Goal: Transaction & Acquisition: Subscribe to service/newsletter

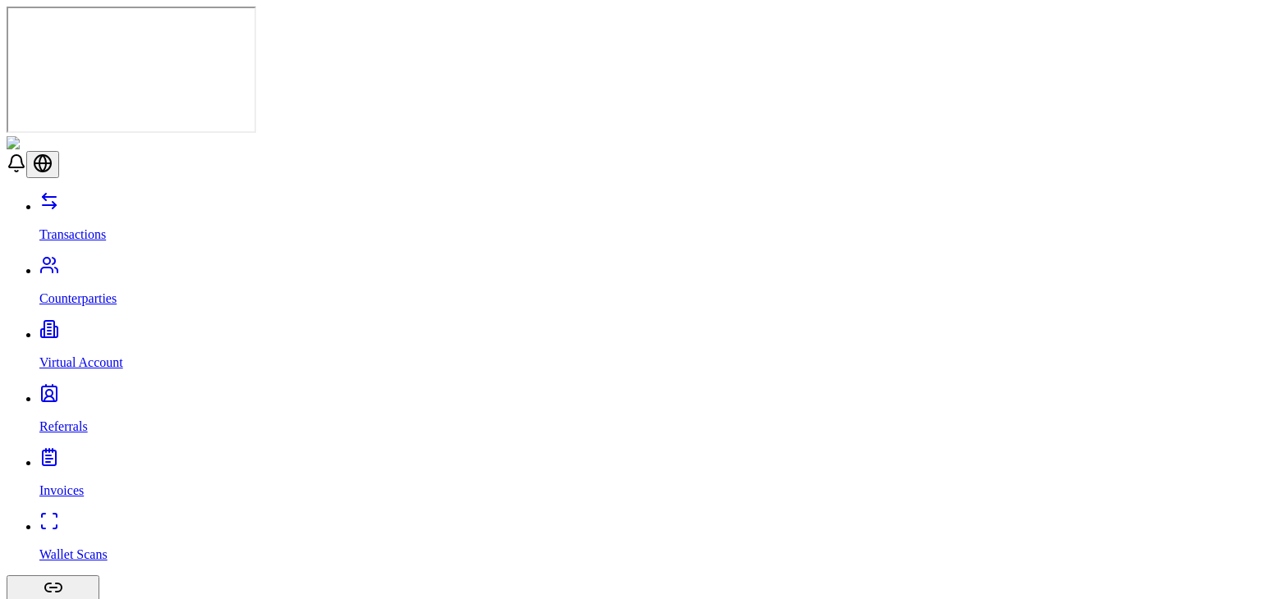
drag, startPoint x: 0, startPoint y: 0, endPoint x: 108, endPoint y: 112, distance: 155.5
click at [108, 291] on p "Counterparties" at bounding box center [646, 298] width 1215 height 15
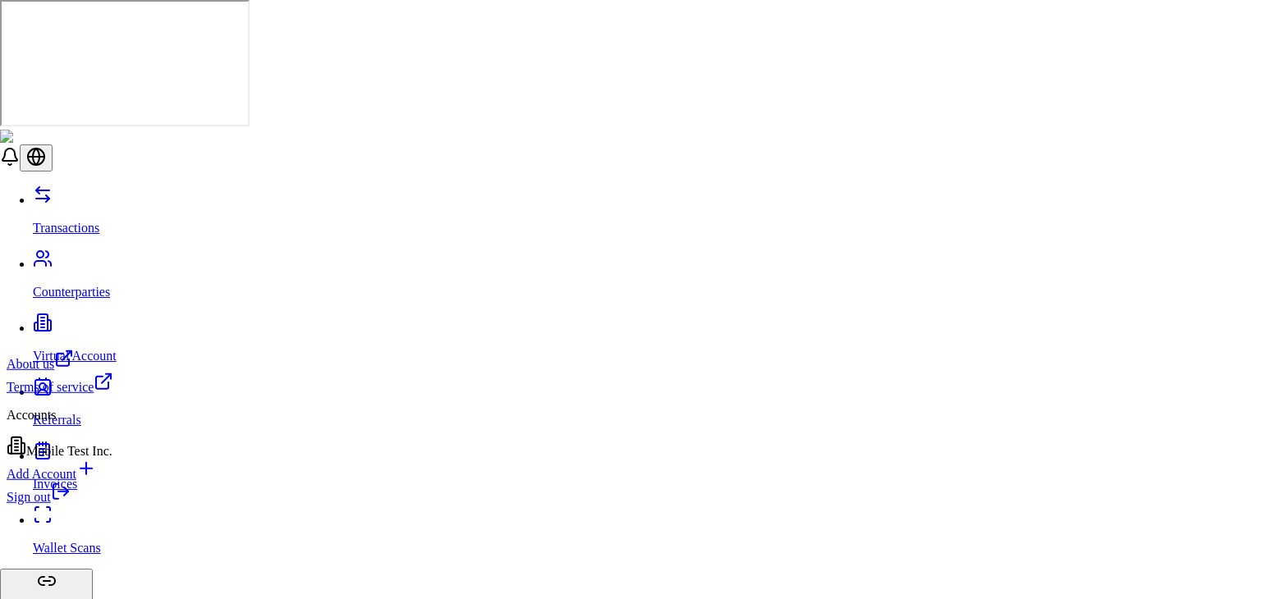
click at [71, 501] on icon at bounding box center [61, 492] width 20 height 20
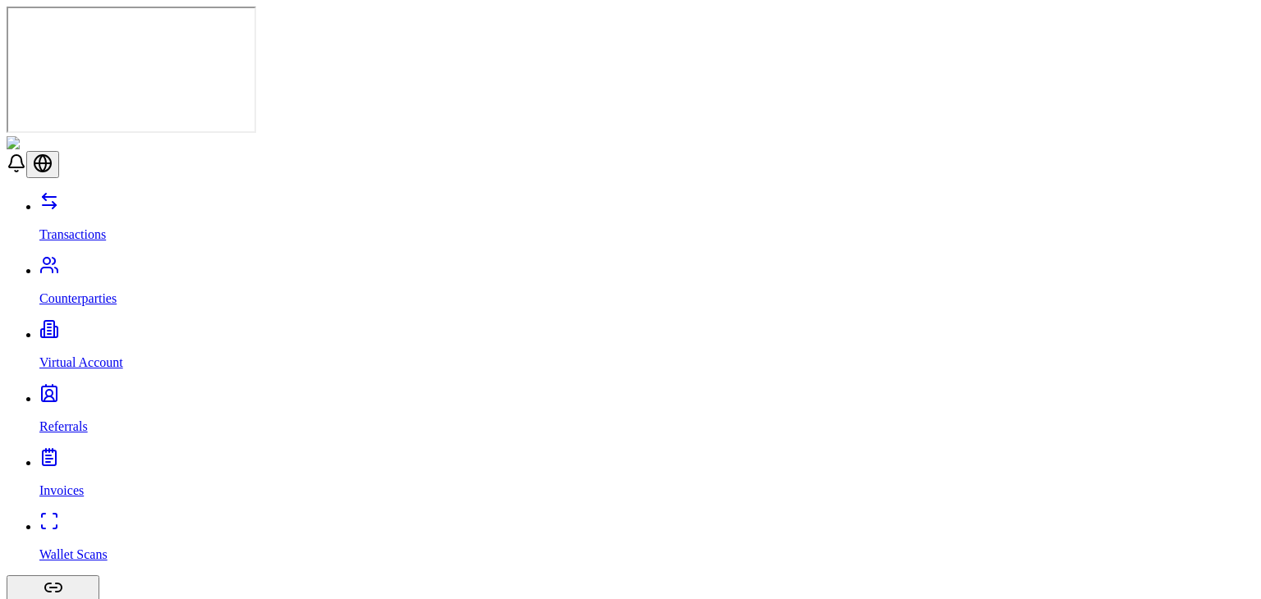
click at [105, 520] on link "Wallet Scans" at bounding box center [646, 541] width 1215 height 43
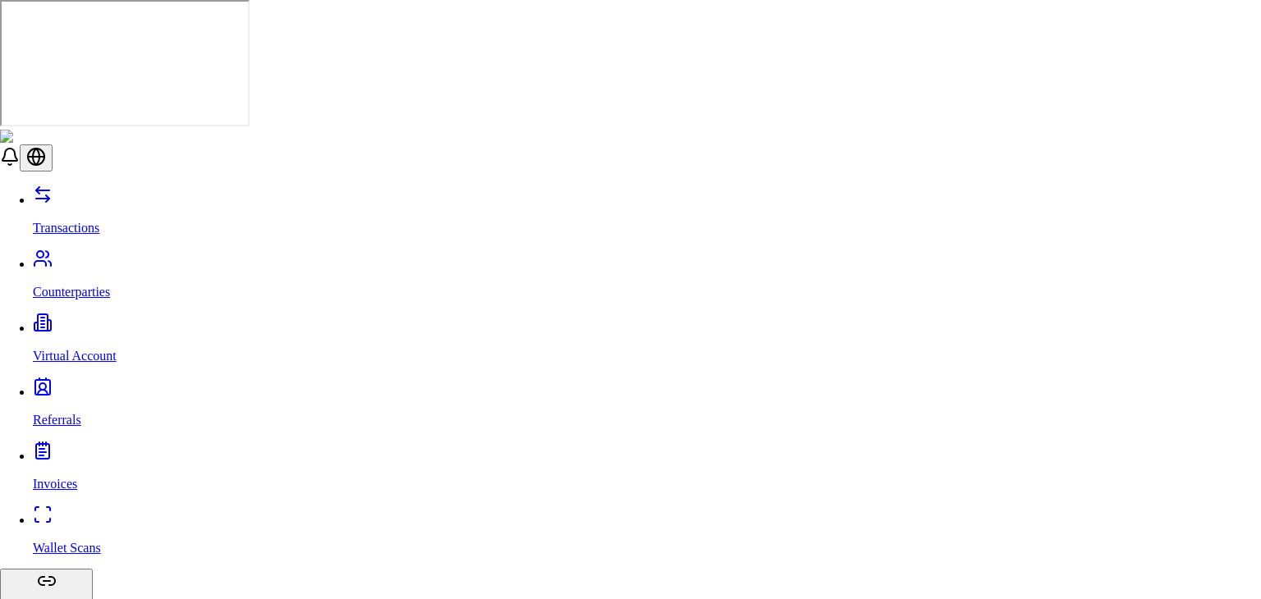
type input "*****"
click at [486, 375] on div "Tether (USDT)" at bounding box center [485, 367] width 102 height 15
click at [487, 412] on span "Tron (TRX)" at bounding box center [465, 405] width 63 height 14
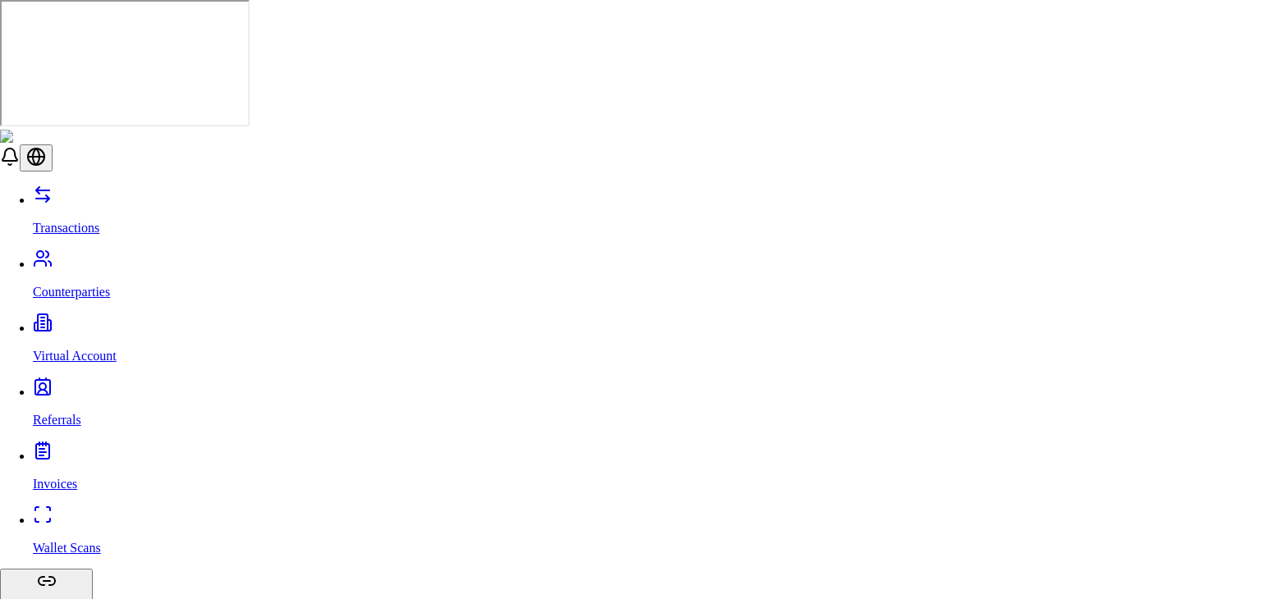
click at [488, 292] on div "Tron" at bounding box center [460, 284] width 53 height 15
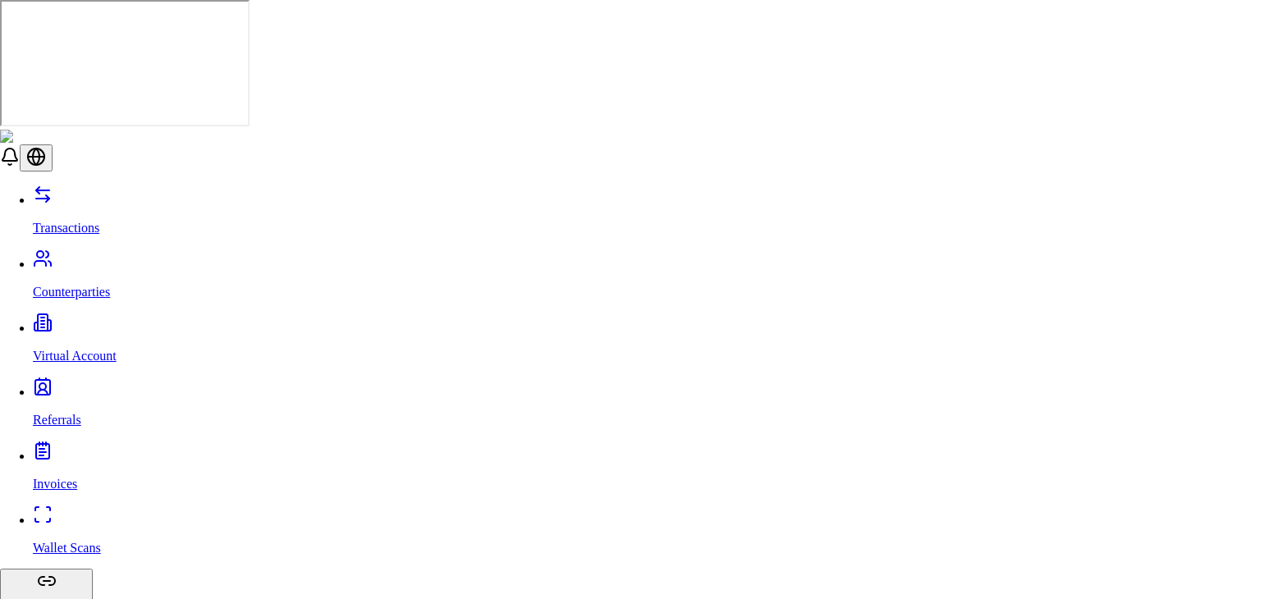
paste input "**********"
type input "**********"
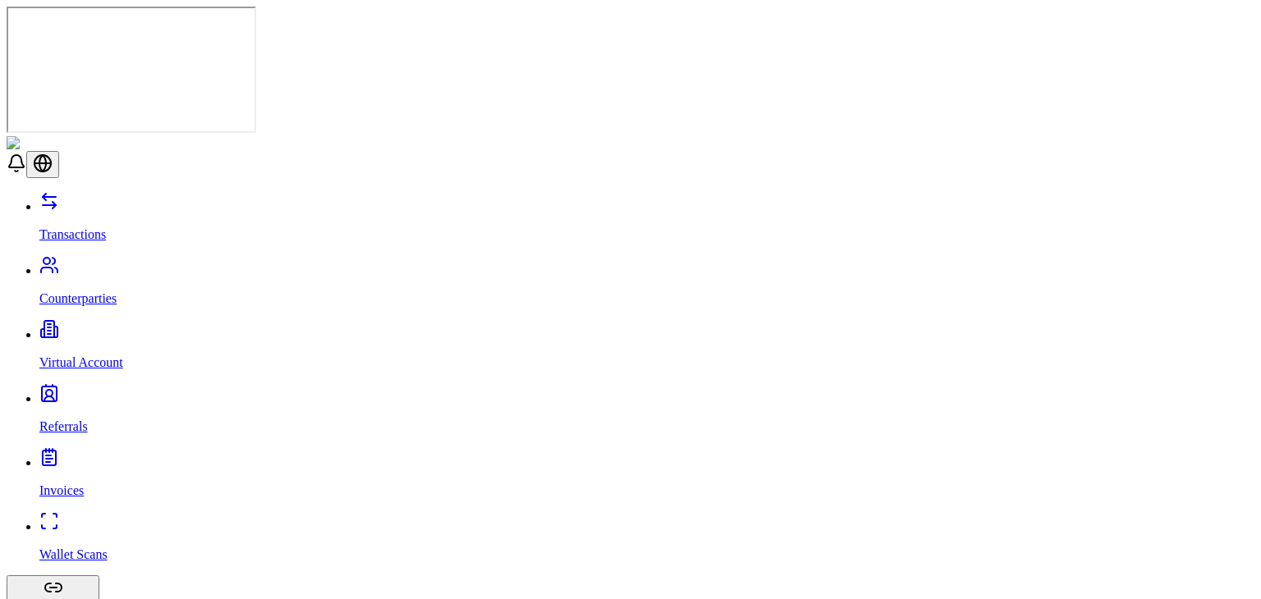
scroll to position [0, 0]
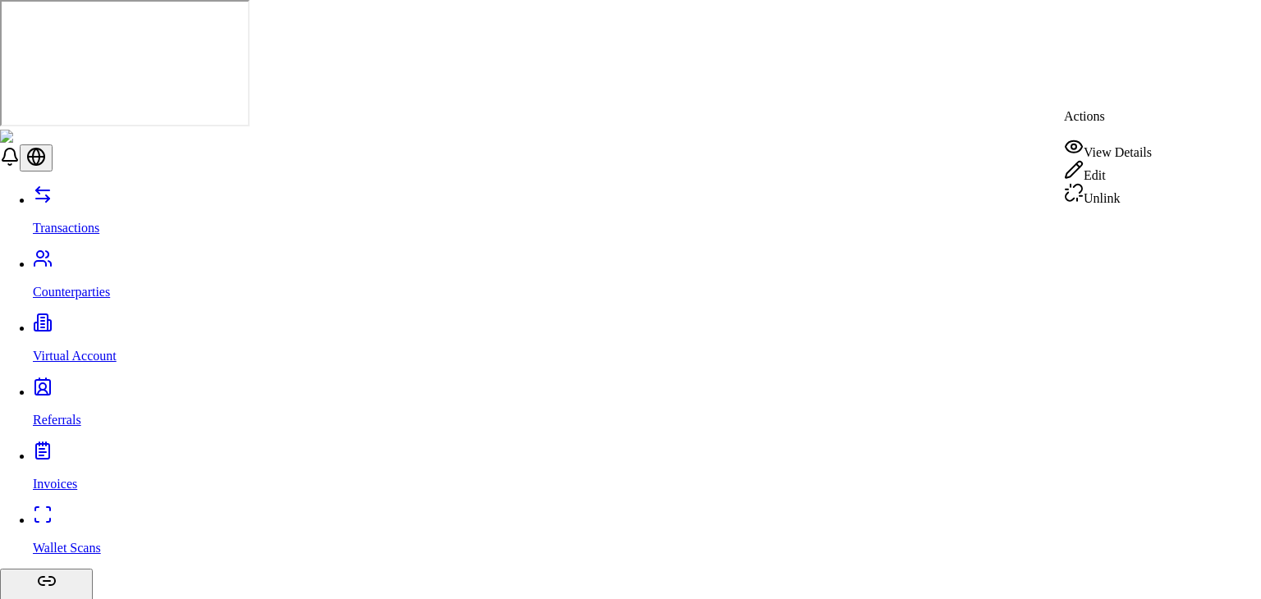
click at [1119, 149] on div "View Details" at bounding box center [1108, 148] width 88 height 23
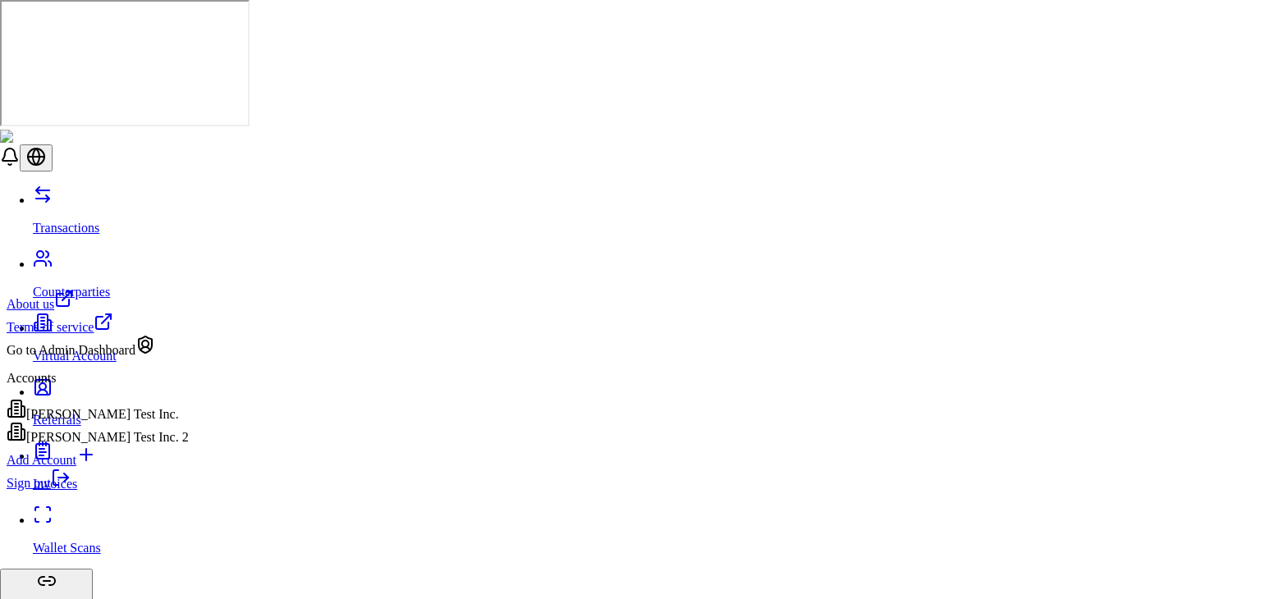
click at [138, 445] on div "Brandon Test Inc. 2" at bounding box center [98, 433] width 182 height 23
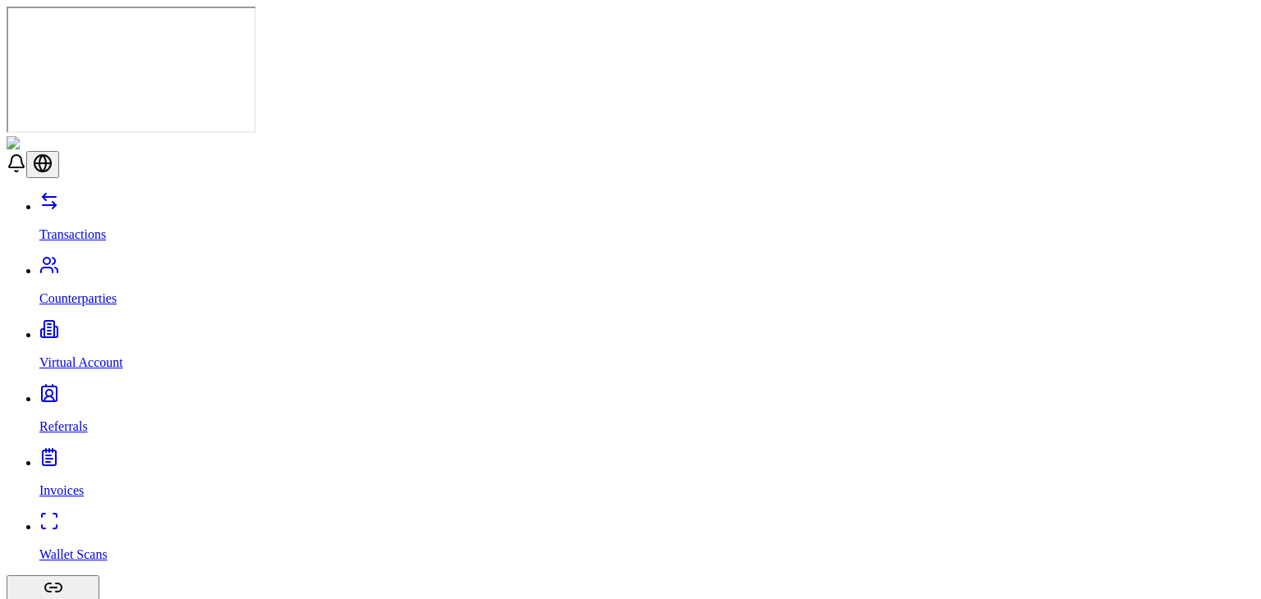
click at [112, 355] on p "Virtual Account" at bounding box center [646, 362] width 1215 height 15
click at [132, 327] on link "Virtual Account" at bounding box center [646, 348] width 1215 height 43
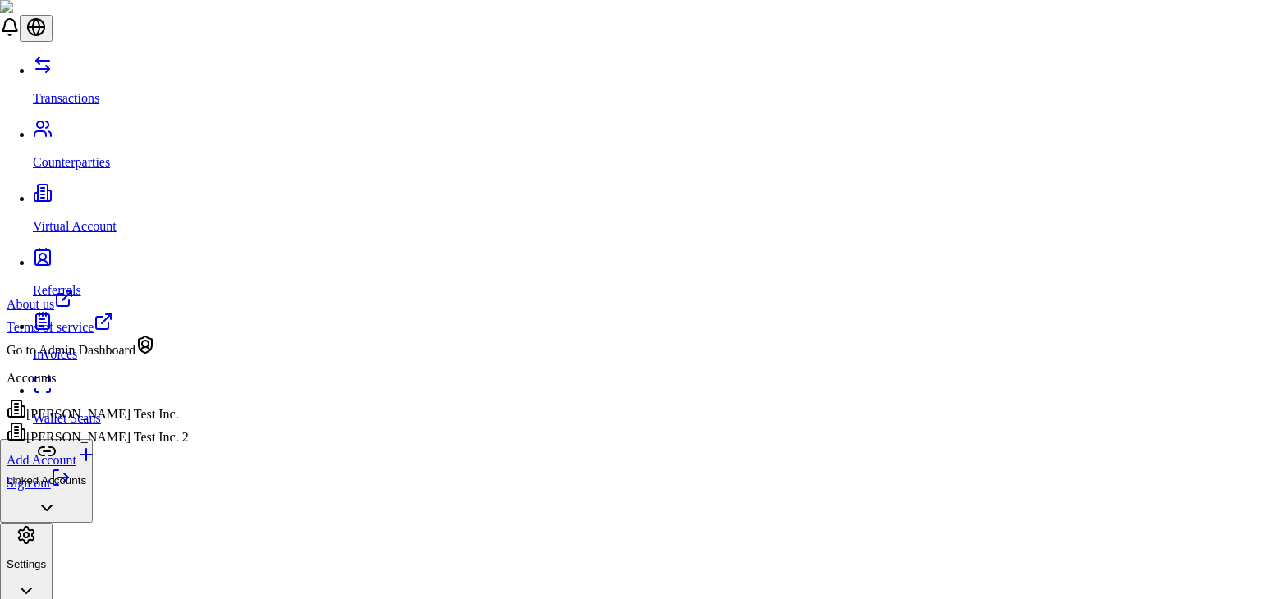
click at [71, 490] on link "Sign out" at bounding box center [39, 483] width 64 height 14
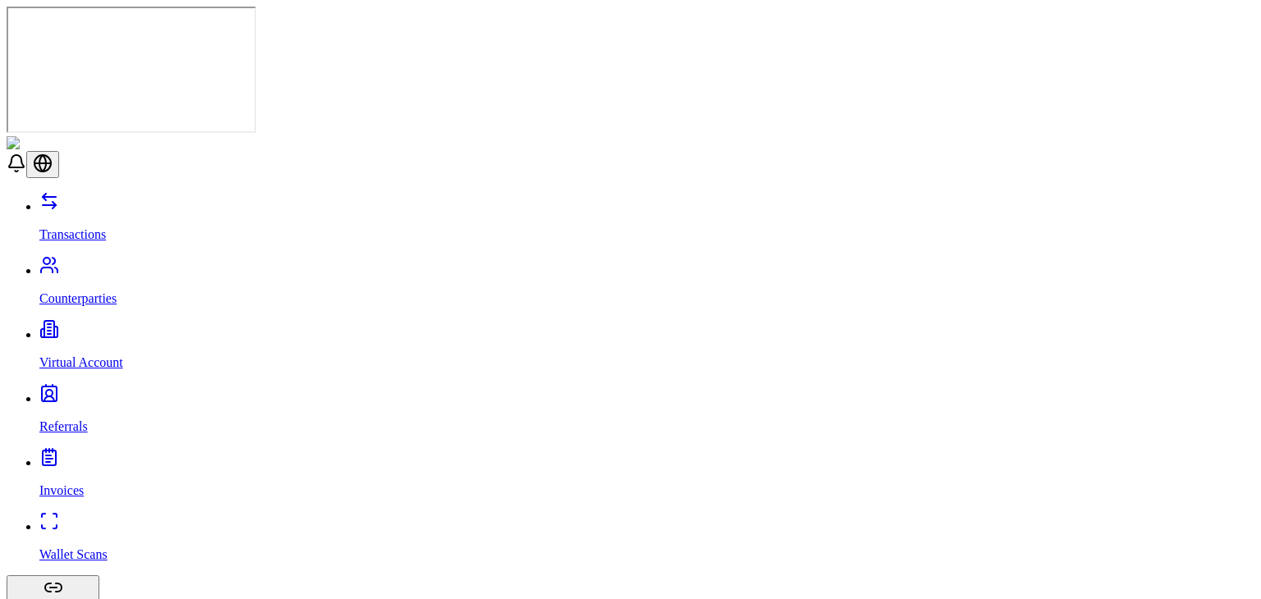
click at [97, 327] on link "Virtual Account" at bounding box center [646, 348] width 1215 height 43
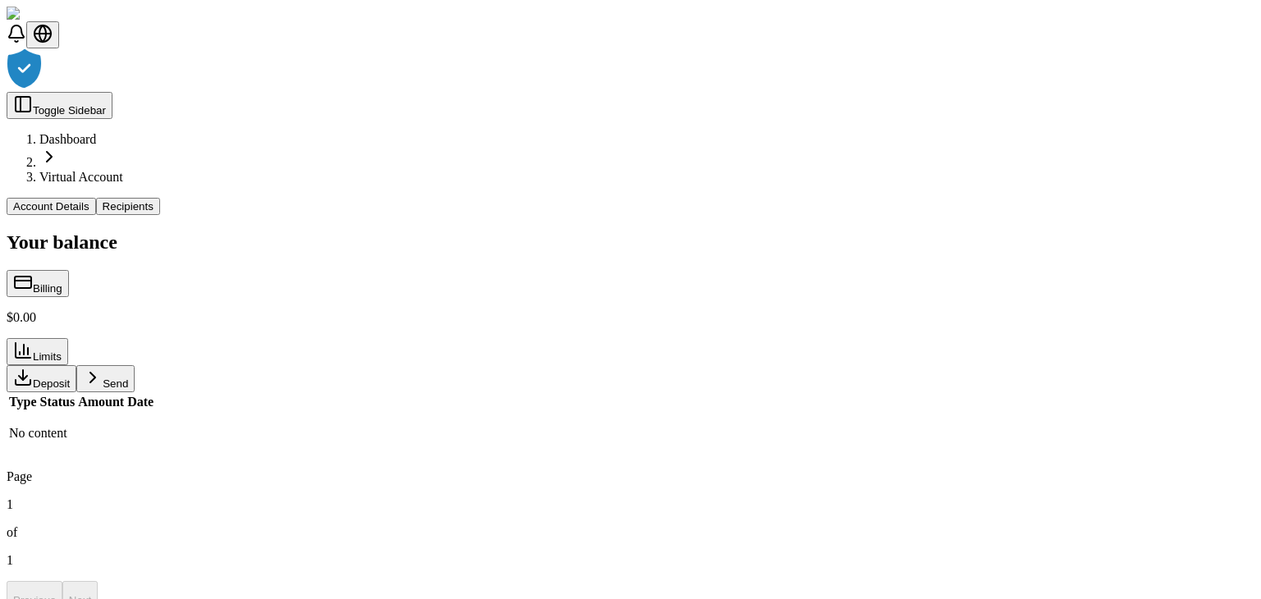
click at [428, 92] on div at bounding box center [631, 69] width 1248 height 43
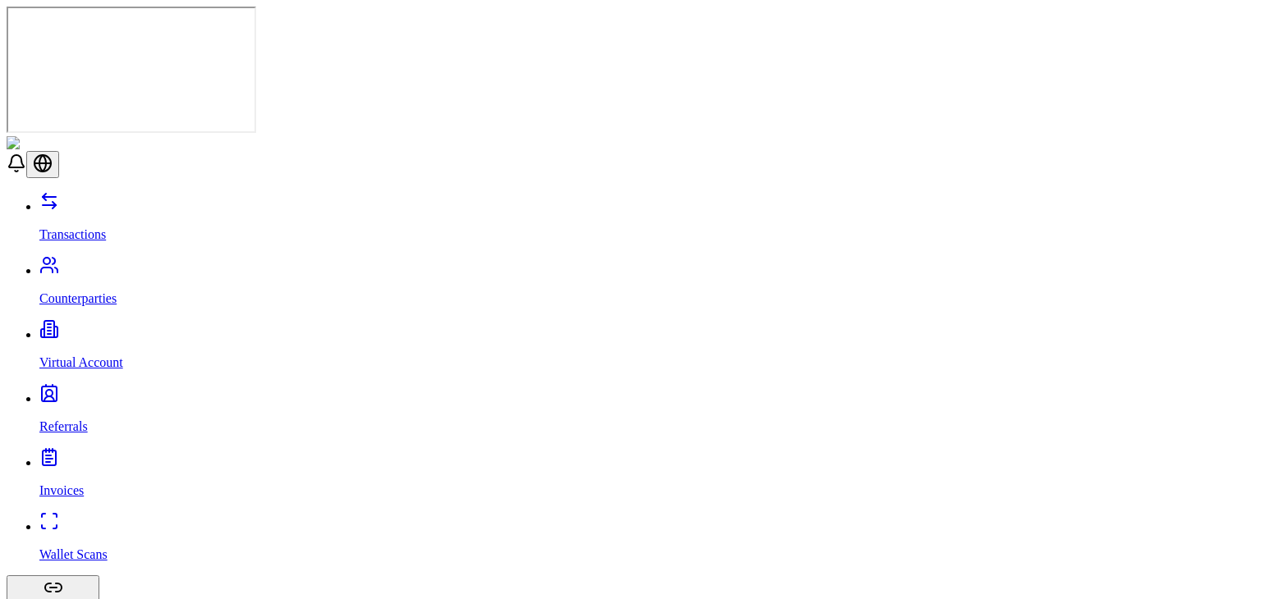
click at [121, 327] on link "Virtual Account" at bounding box center [646, 348] width 1215 height 43
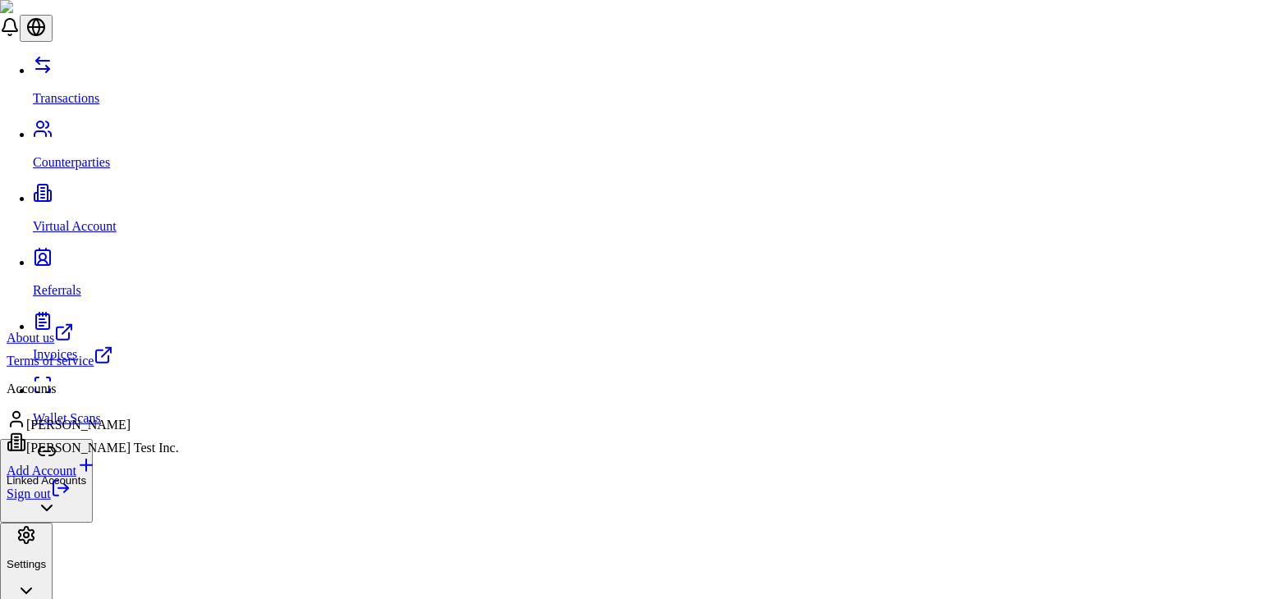
click at [71, 501] on link "Sign out" at bounding box center [39, 494] width 64 height 14
